Goal: Information Seeking & Learning: Learn about a topic

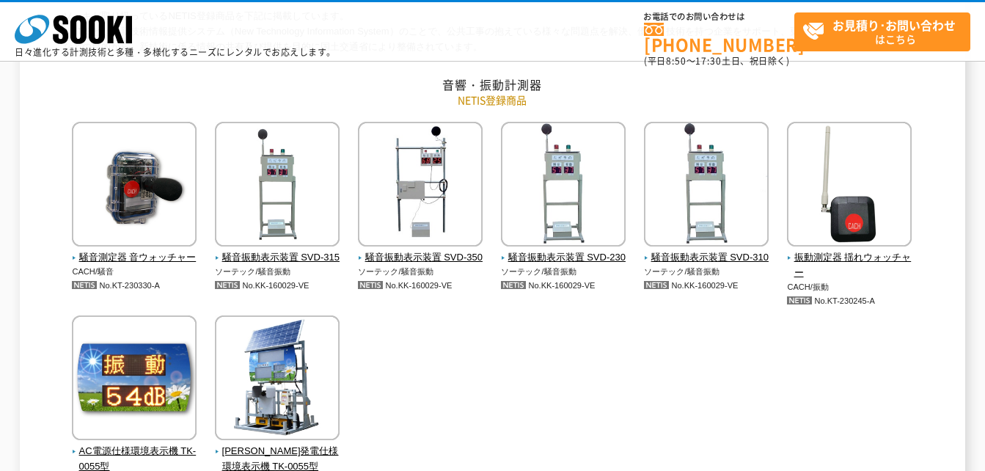
scroll to position [147, 0]
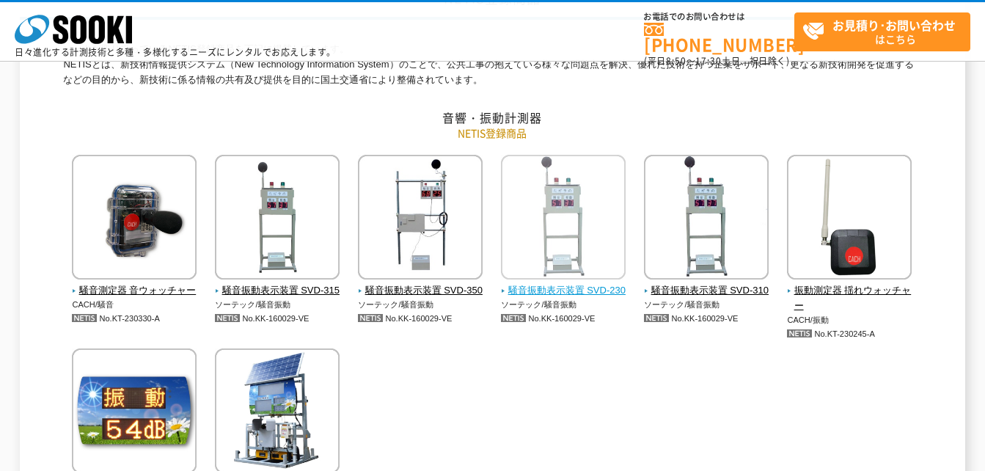
click at [599, 297] on span "騒音振動表示装置 SVD-230" at bounding box center [563, 290] width 125 height 15
click at [563, 252] on img at bounding box center [563, 219] width 125 height 128
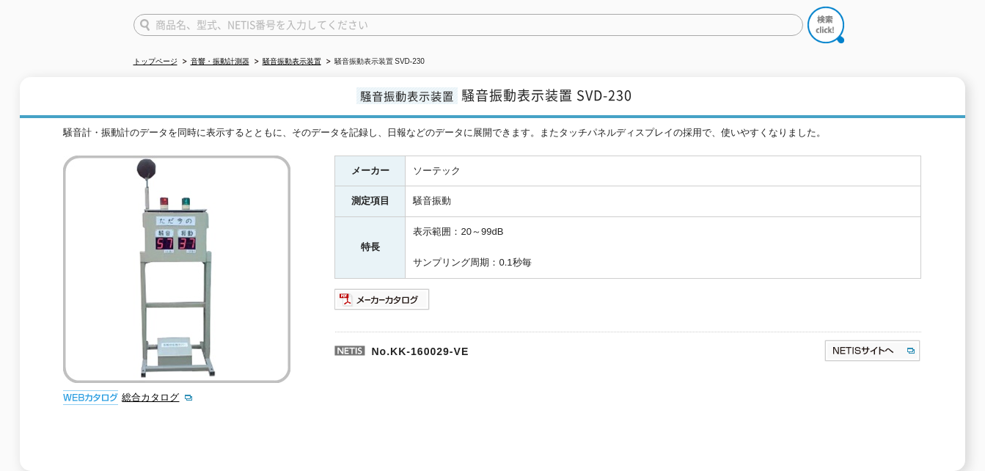
scroll to position [97, 0]
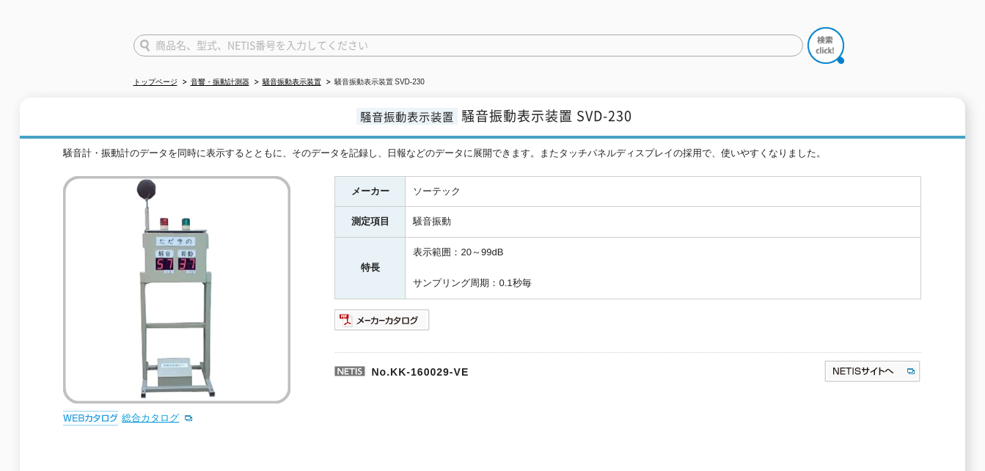
click at [138, 412] on link "総合カタログ" at bounding box center [158, 417] width 72 height 11
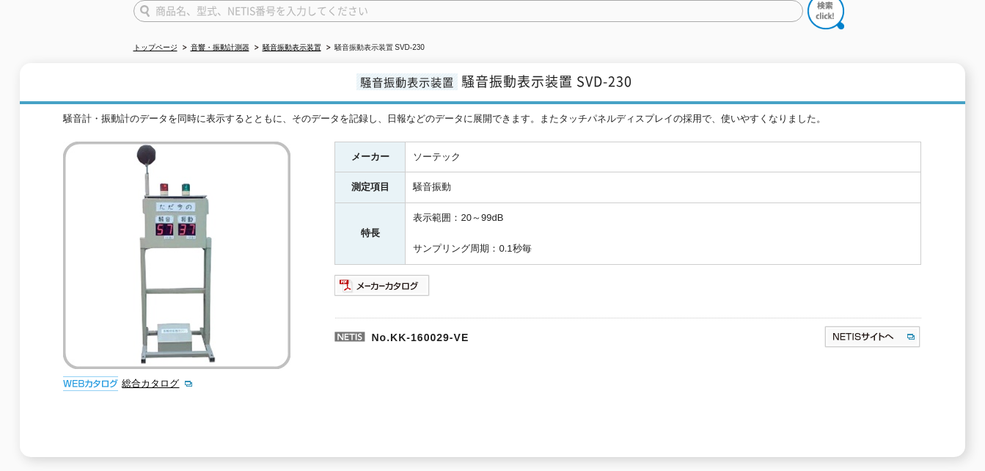
scroll to position [147, 0]
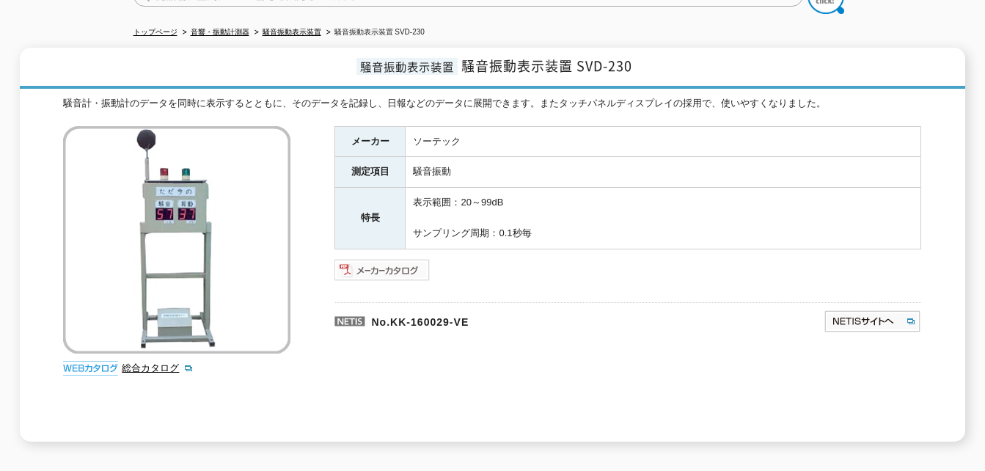
click at [404, 263] on img at bounding box center [383, 269] width 96 height 23
click at [169, 241] on img at bounding box center [176, 239] width 227 height 227
click at [96, 361] on img at bounding box center [90, 368] width 55 height 15
click at [150, 364] on link "総合カタログ" at bounding box center [158, 367] width 72 height 11
click at [399, 259] on img at bounding box center [383, 269] width 96 height 23
